Goal: Task Accomplishment & Management: Use online tool/utility

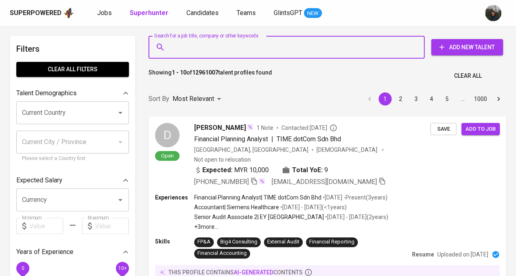
click at [254, 49] on input "Search for a job title, company or other keywords" at bounding box center [288, 47] width 240 height 15
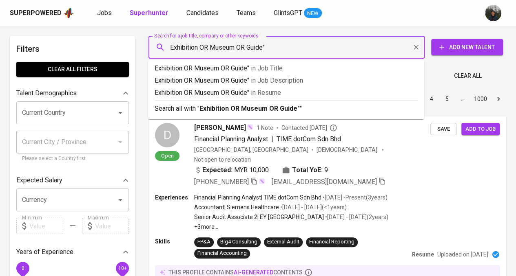
click at [248, 49] on input "Exhibition OR Museum OR Guide"" at bounding box center [288, 47] width 240 height 15
click at [209, 46] on input "Exhibition OR Museum OR "Guide"" at bounding box center [288, 47] width 240 height 15
click at [212, 46] on input "Exhibition OR Museum OR "Guide"" at bounding box center [288, 47] width 240 height 15
click at [237, 48] on input "Exhibition OR "Museum OR "Guide"" at bounding box center [288, 47] width 240 height 15
drag, startPoint x: 170, startPoint y: 48, endPoint x: 196, endPoint y: 53, distance: 25.9
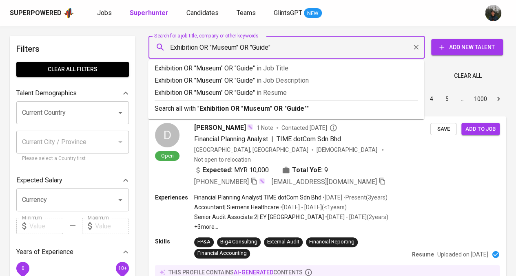
click at [171, 48] on input "Exhibition OR "Museum" OR "Guide"" at bounding box center [288, 47] width 240 height 15
click at [200, 50] on input ""Exhibition OR "Museum" OR "Guide"" at bounding box center [288, 47] width 240 height 15
type input ""Exhibition" OR "Museum" OR "Guide""
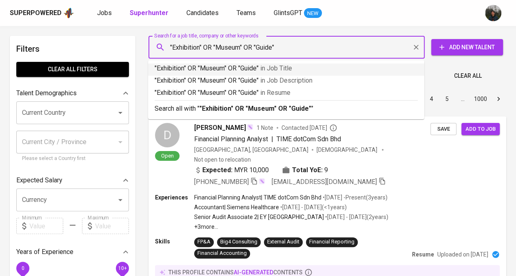
click at [295, 71] on p ""Exhibition" OR "Museum" OR "Guide" in Job Title" at bounding box center [285, 69] width 263 height 10
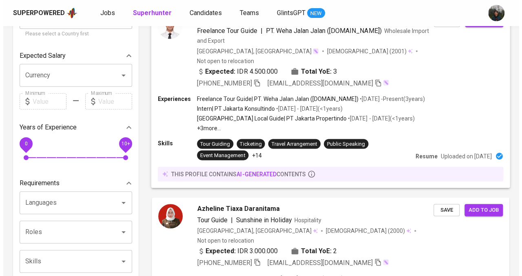
scroll to position [204, 0]
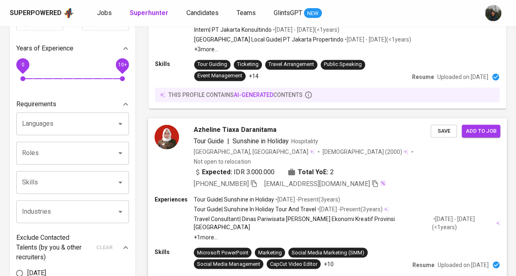
click at [411, 167] on div "Expected: IDR 3.000.000 Total YoE: 2" at bounding box center [312, 173] width 237 height 12
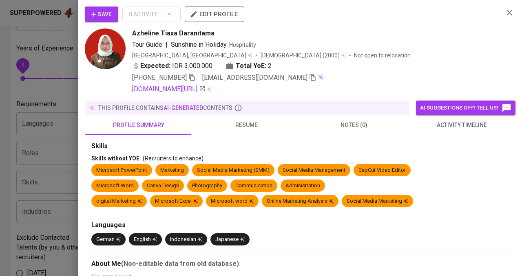
click at [260, 132] on button "resume" at bounding box center [246, 125] width 108 height 20
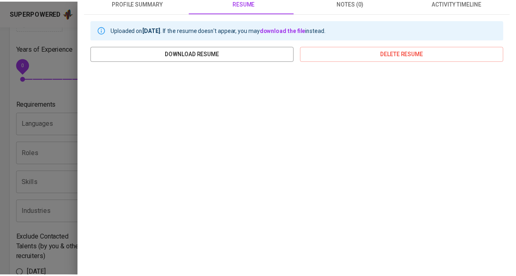
scroll to position [0, 0]
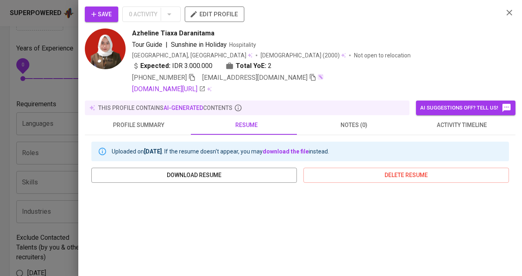
click at [33, 128] on div at bounding box center [261, 138] width 522 height 276
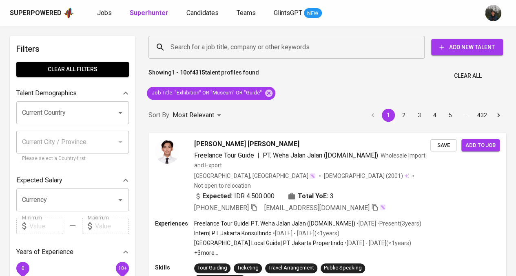
click at [83, 110] on input "Current Country" at bounding box center [61, 112] width 82 height 15
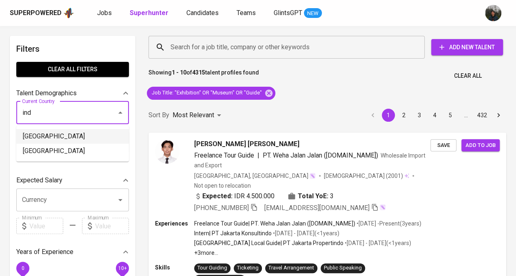
click at [87, 139] on li "[GEOGRAPHIC_DATA]" at bounding box center [72, 136] width 113 height 15
type input "[GEOGRAPHIC_DATA]"
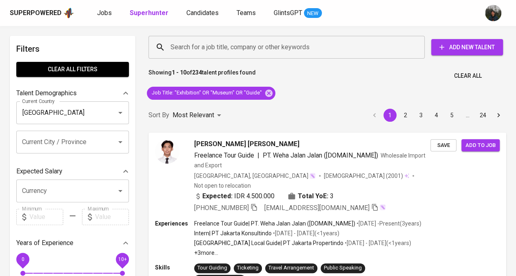
click at [83, 134] on div "Current City / Province" at bounding box center [72, 142] width 113 height 23
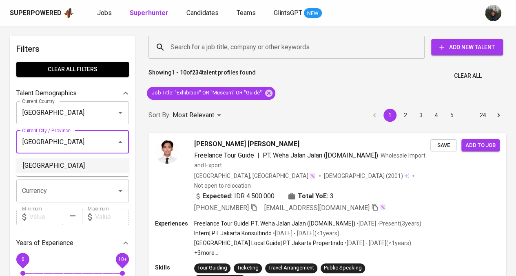
click at [82, 171] on li "[GEOGRAPHIC_DATA]" at bounding box center [72, 166] width 113 height 15
type input "[GEOGRAPHIC_DATA]"
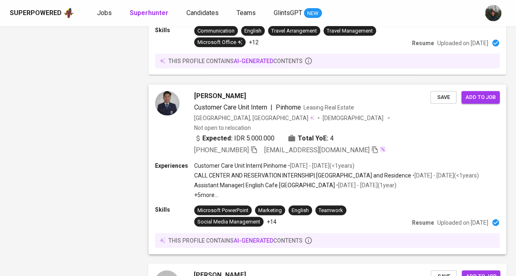
scroll to position [1141, 0]
